Goal: Transaction & Acquisition: Download file/media

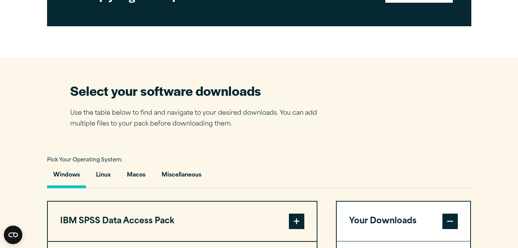
scroll to position [463, 0]
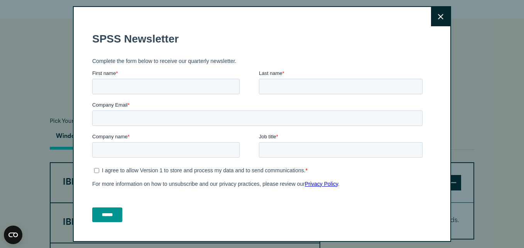
click at [432, 23] on button "Close" at bounding box center [440, 16] width 19 height 19
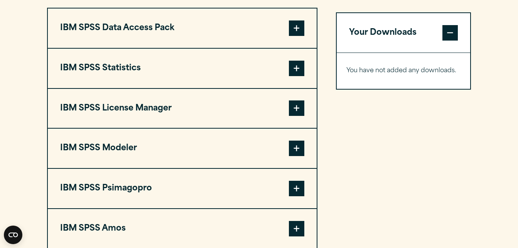
scroll to position [578, 0]
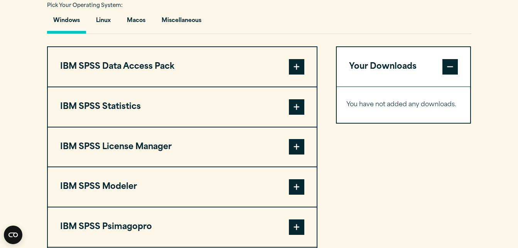
click at [445, 65] on span at bounding box center [449, 66] width 15 height 15
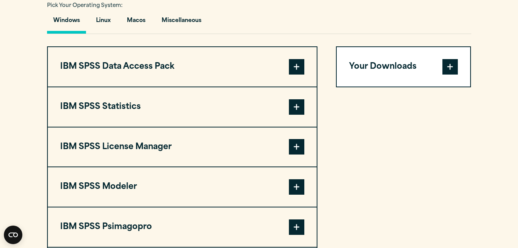
click at [445, 65] on span at bounding box center [449, 66] width 15 height 15
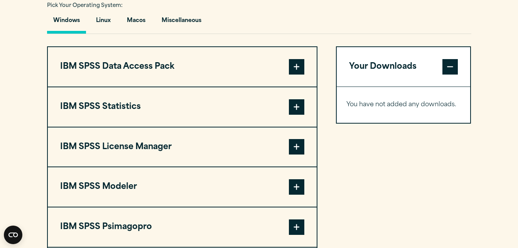
click at [445, 65] on span at bounding box center [449, 66] width 15 height 15
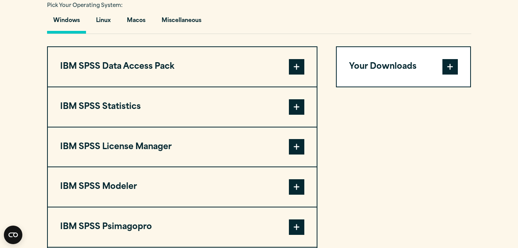
click at [298, 108] on span at bounding box center [296, 106] width 15 height 15
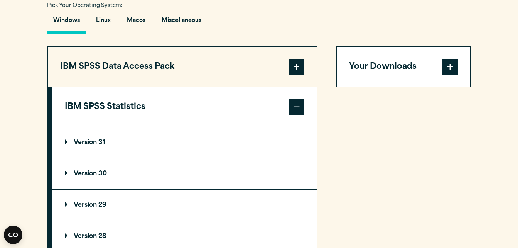
scroll to position [617, 0]
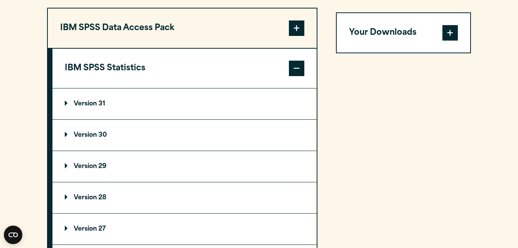
click at [86, 165] on p "Version 29" at bounding box center [86, 166] width 42 height 6
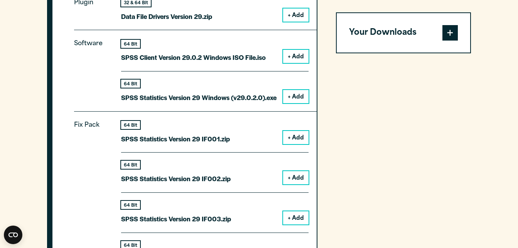
scroll to position [733, 0]
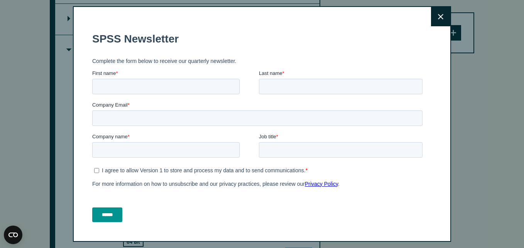
click at [436, 16] on button "Close" at bounding box center [440, 16] width 19 height 19
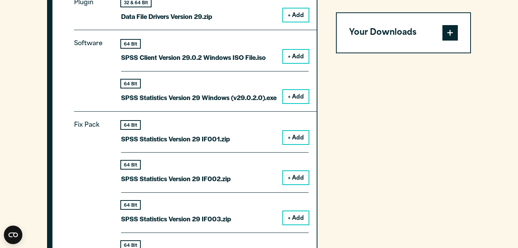
scroll to position [771, 0]
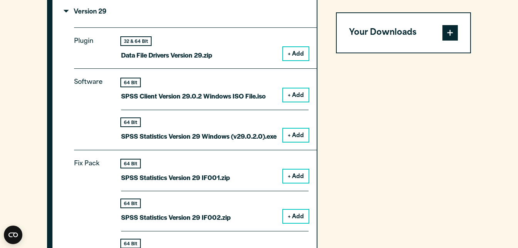
click at [291, 135] on button "+ Add" at bounding box center [295, 134] width 25 height 13
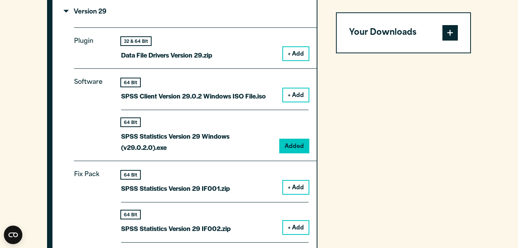
click at [455, 30] on span at bounding box center [449, 32] width 15 height 15
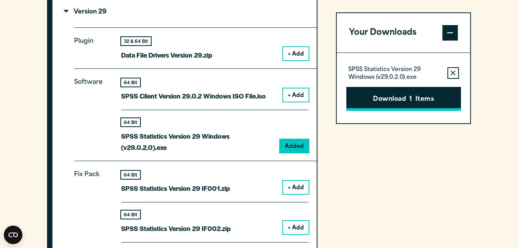
click at [391, 99] on button "Download 1 Items" at bounding box center [403, 99] width 115 height 24
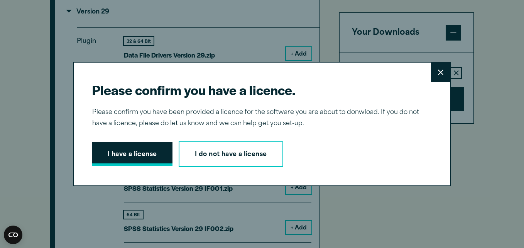
click at [129, 152] on button "I have a license" at bounding box center [132, 154] width 80 height 24
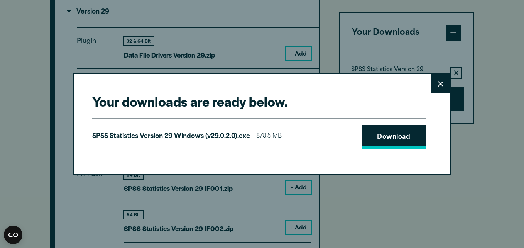
click at [383, 133] on link "Download" at bounding box center [393, 137] width 64 height 24
click at [439, 87] on button "Close" at bounding box center [440, 83] width 19 height 19
